Goal: Task Accomplishment & Management: Manage account settings

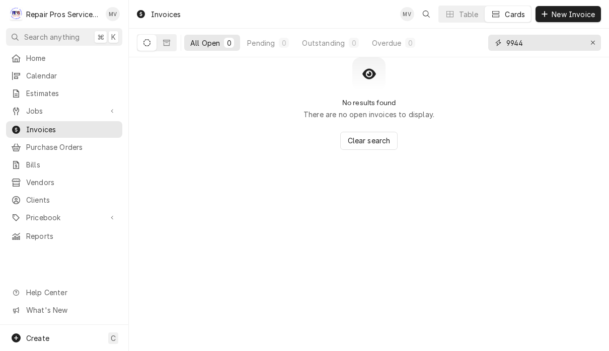
click at [546, 42] on input "9944" at bounding box center [543, 43] width 75 height 16
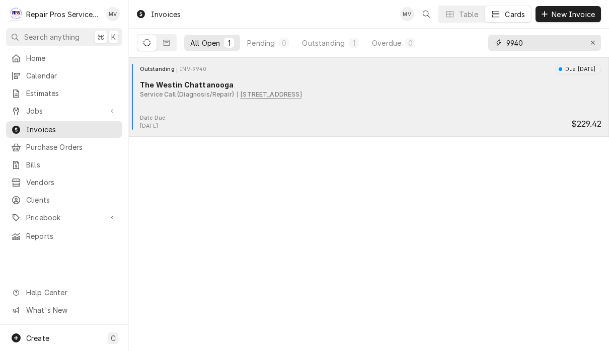
type input "9940"
click at [338, 113] on div "Outstanding INV-9940 Due in 5 days The Westin Chattanooga Service Call (Diagnos…" at bounding box center [369, 89] width 472 height 50
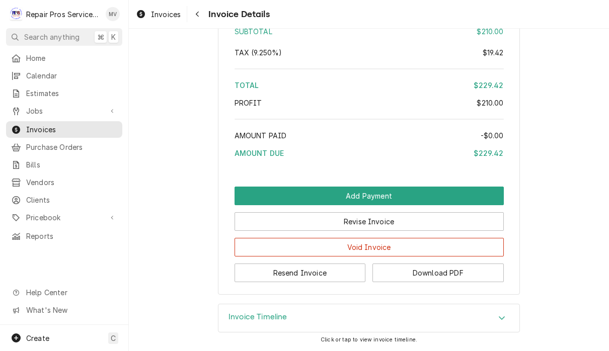
scroll to position [1528, 0]
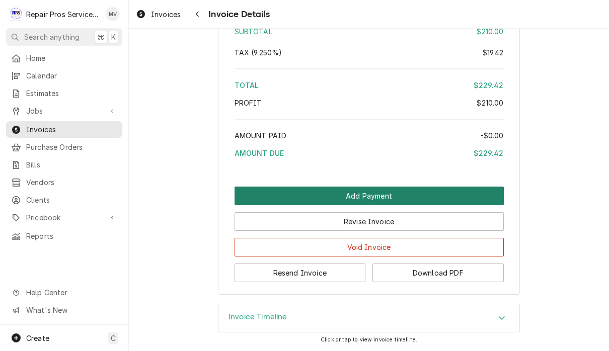
click at [393, 194] on button "Add Payment" at bounding box center [368, 196] width 269 height 19
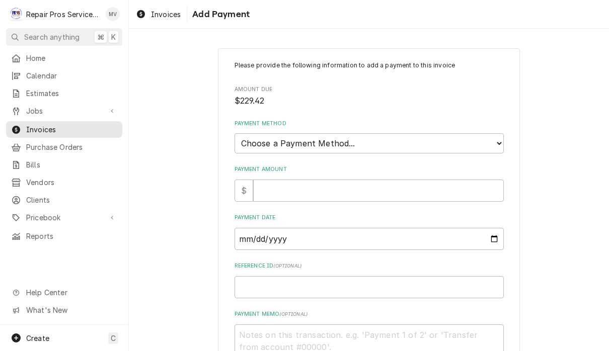
click at [385, 135] on select "Choose a Payment Method... Cash Check Credit/Debit Card ACH/eCheck Other" at bounding box center [368, 143] width 269 height 20
select select "2"
click at [371, 185] on input "Payment Amount" at bounding box center [378, 191] width 250 height 22
click at [311, 180] on input "Payment Amount" at bounding box center [378, 191] width 250 height 22
type textarea "x"
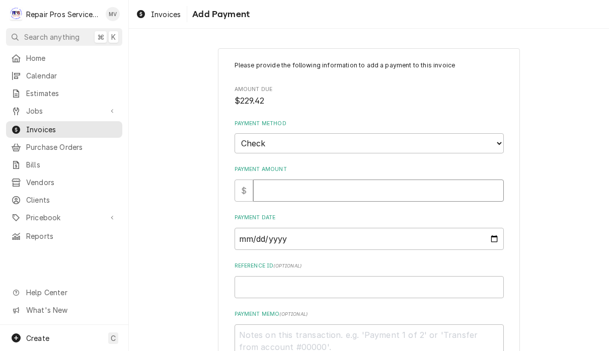
type input "2"
type textarea "x"
type input "22"
type textarea "x"
type input "229"
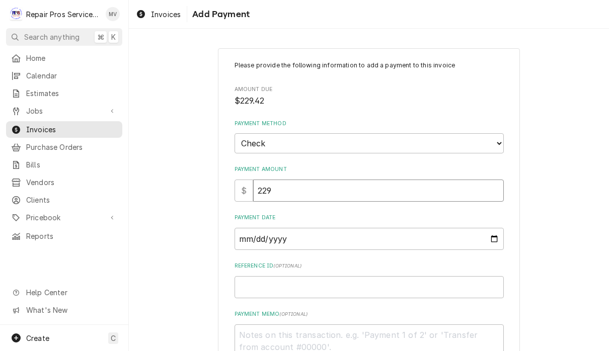
type textarea "x"
type input "229.4"
type textarea "x"
type input "229.42"
click at [360, 229] on input "Payment Date" at bounding box center [368, 239] width 269 height 22
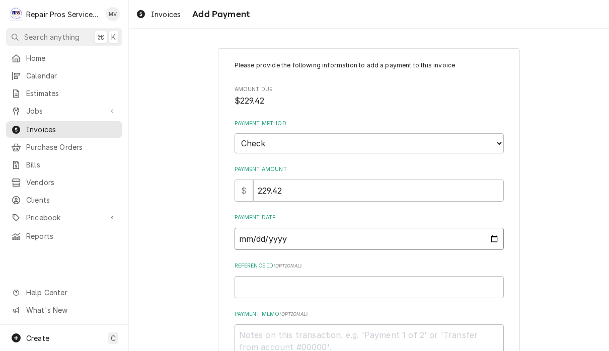
type input "[DATE]"
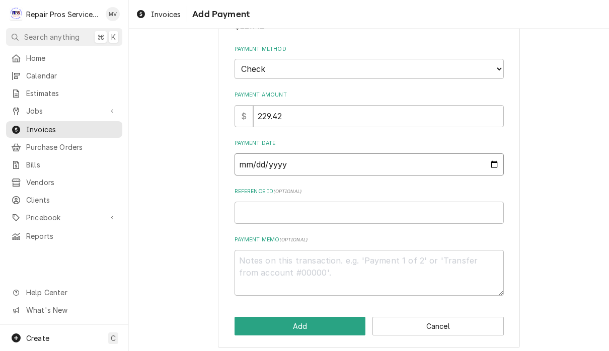
scroll to position [74, 0]
click at [404, 210] on input "Reference ID ( optional )" at bounding box center [368, 213] width 269 height 22
type textarea "x"
type input "9"
type textarea "x"
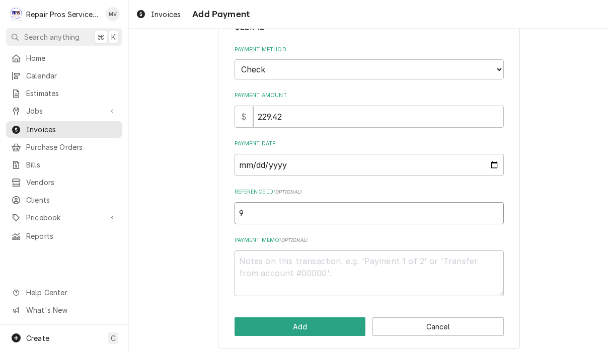
type input "99"
type textarea "x"
type input "994"
type textarea "x"
type input "9940"
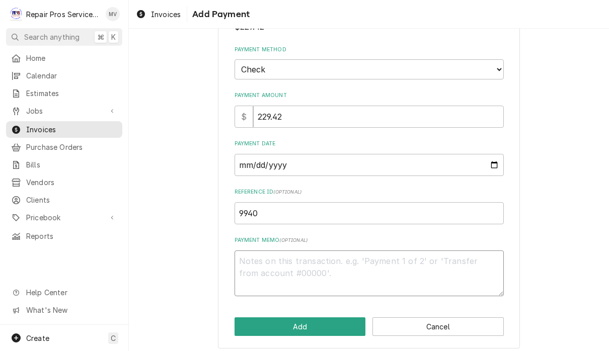
click at [397, 264] on textarea "Payment Memo ( optional )" at bounding box center [368, 273] width 269 height 46
type textarea "x"
type textarea "1"
type textarea "x"
type textarea "16"
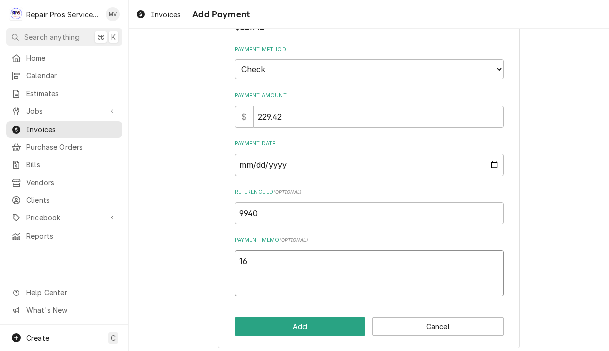
type textarea "x"
type textarea "165"
type textarea "x"
type textarea "1652"
type textarea "x"
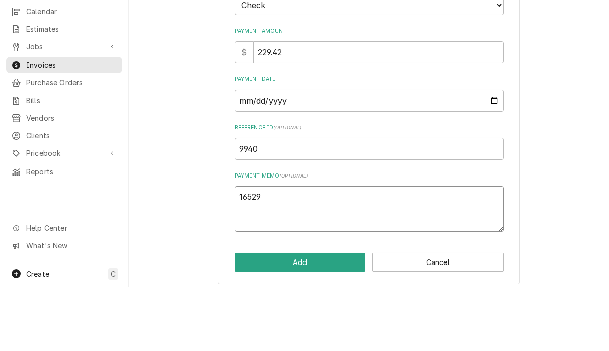
scroll to position [1, 0]
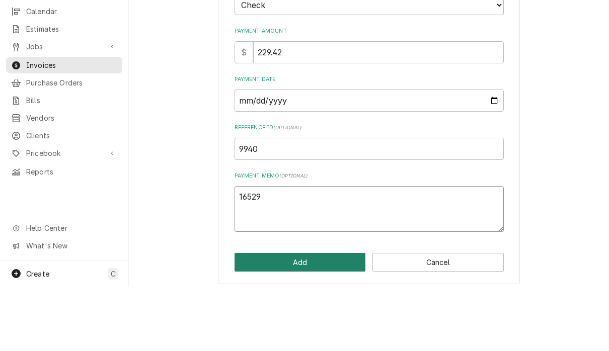
type textarea "16529"
click at [317, 317] on button "Add" at bounding box center [299, 326] width 131 height 19
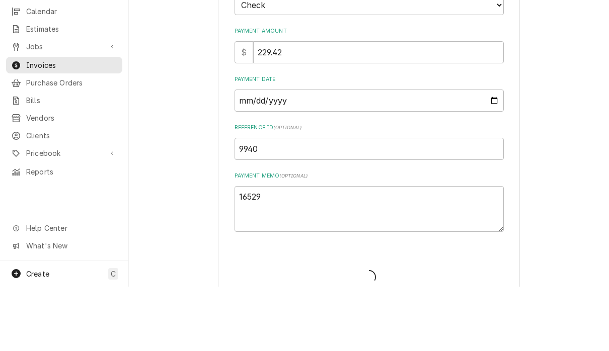
type textarea "x"
